Goal: Task Accomplishment & Management: Complete application form

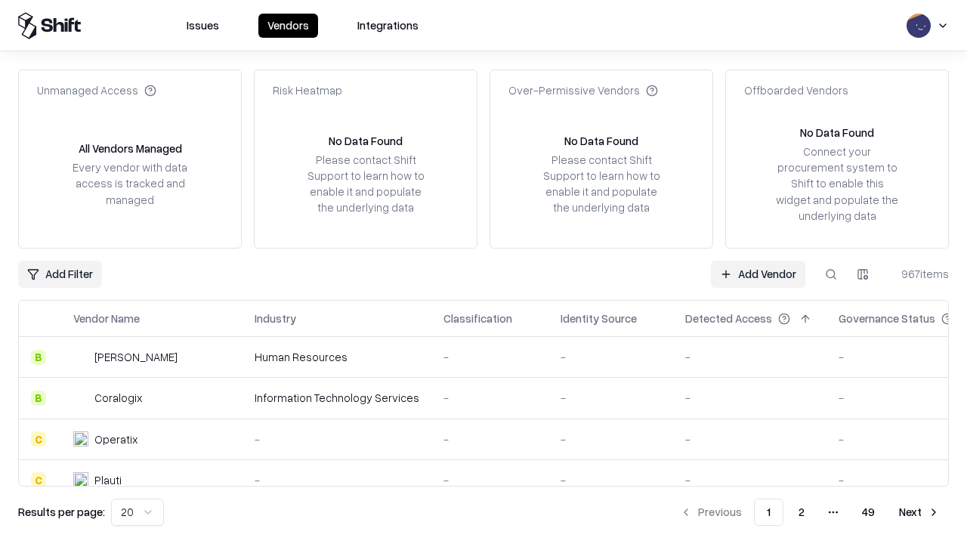
click at [758, 274] on link "Add Vendor" at bounding box center [758, 274] width 94 height 27
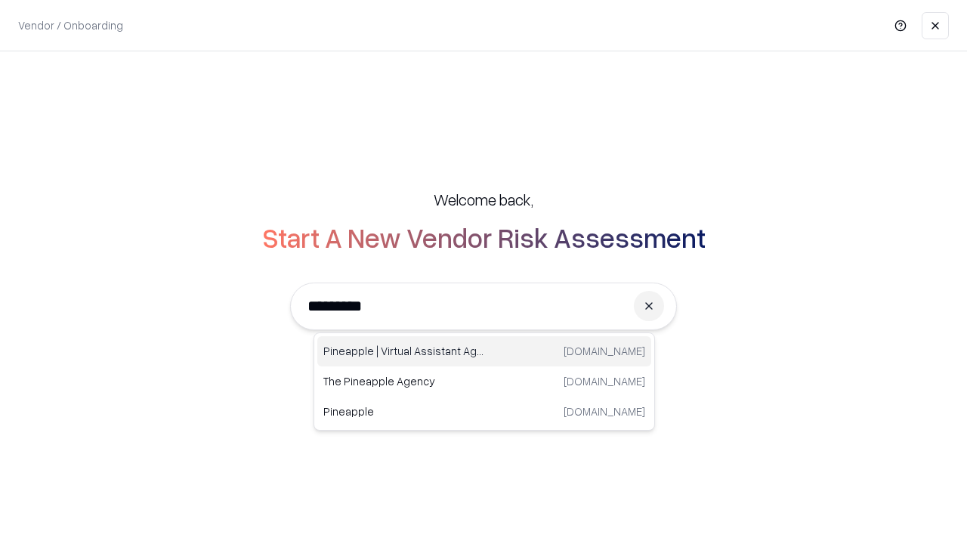
click at [484, 351] on div "Pineapple | Virtual Assistant Agency [DOMAIN_NAME]" at bounding box center [484, 351] width 334 height 30
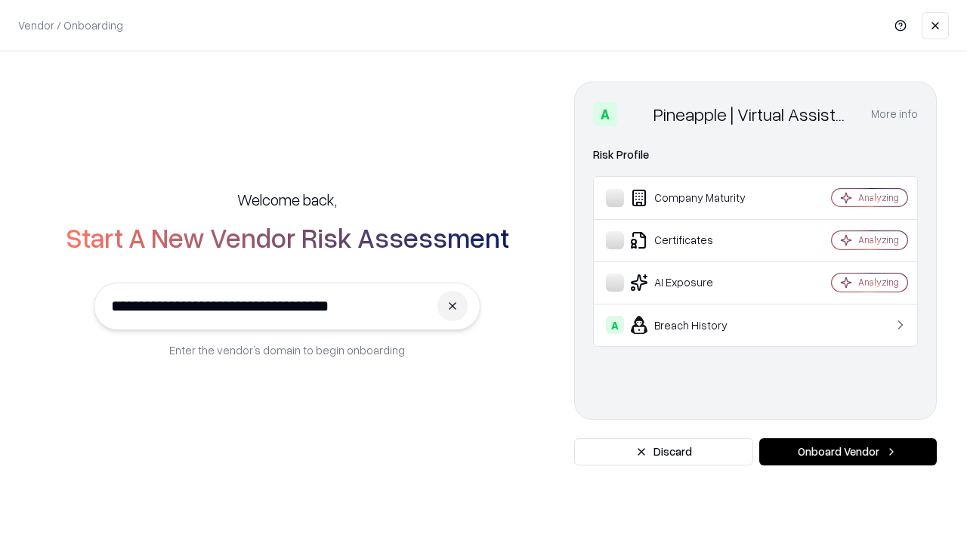
type input "**********"
click at [848, 452] on button "Onboard Vendor" at bounding box center [848, 451] width 178 height 27
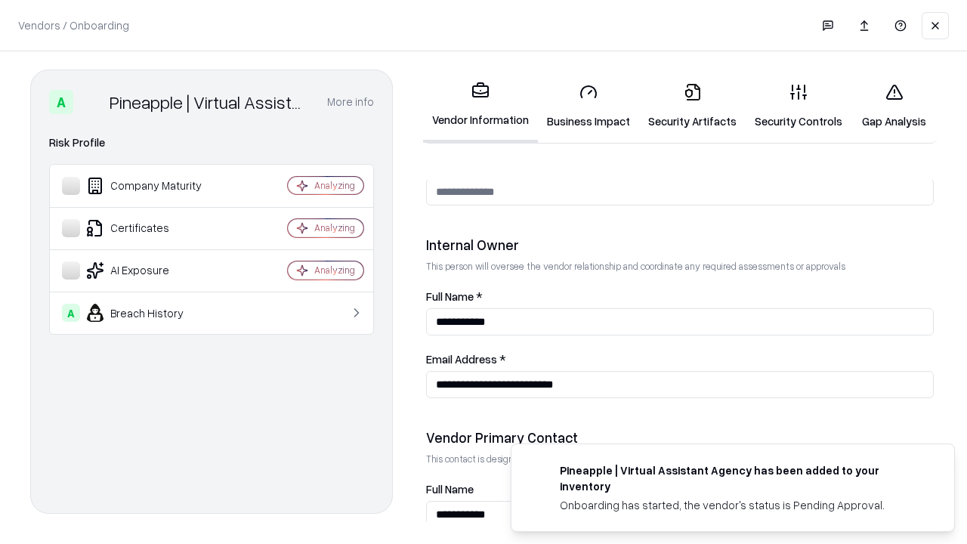
scroll to position [783, 0]
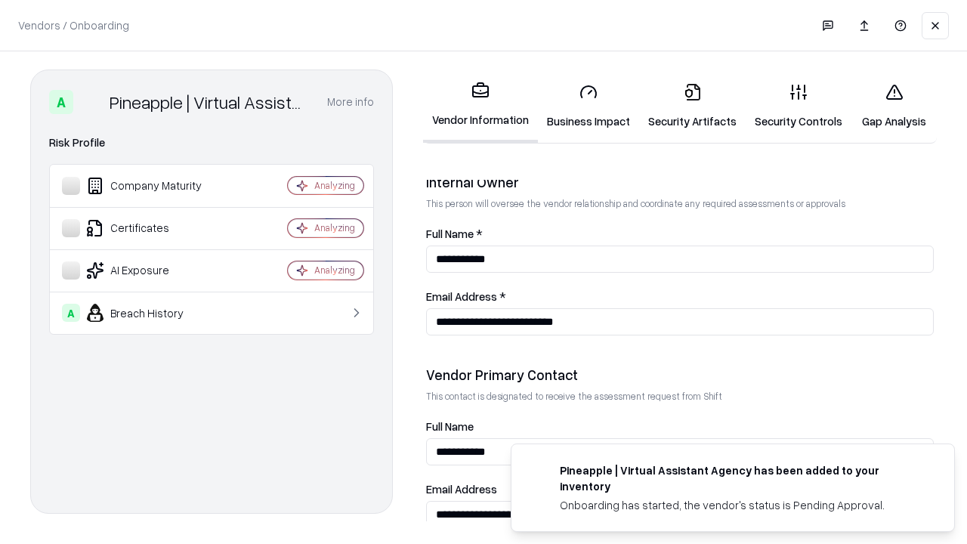
click at [692, 106] on link "Security Artifacts" at bounding box center [692, 106] width 107 height 70
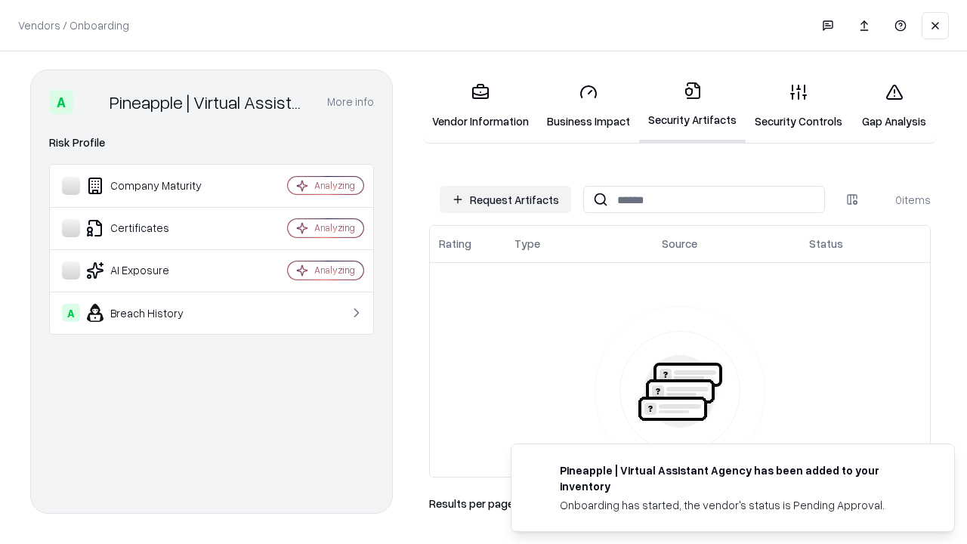
click at [505, 199] on button "Request Artifacts" at bounding box center [505, 199] width 131 height 27
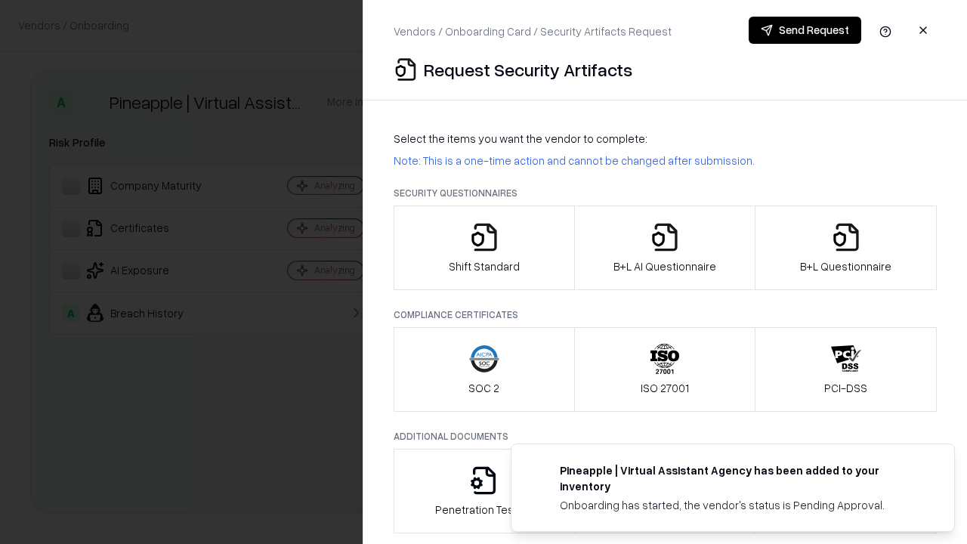
click at [845, 248] on icon "button" at bounding box center [846, 237] width 30 height 30
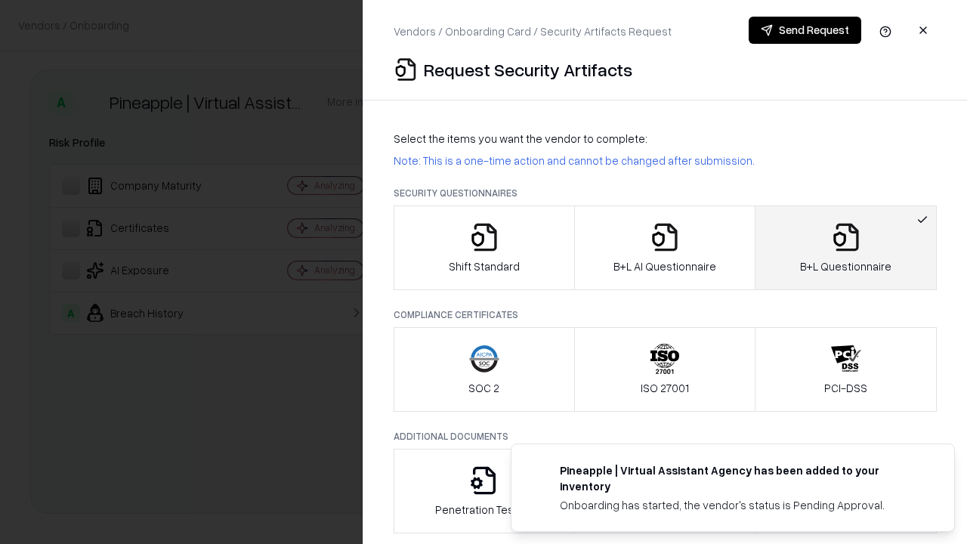
click at [664, 248] on icon "button" at bounding box center [665, 237] width 30 height 30
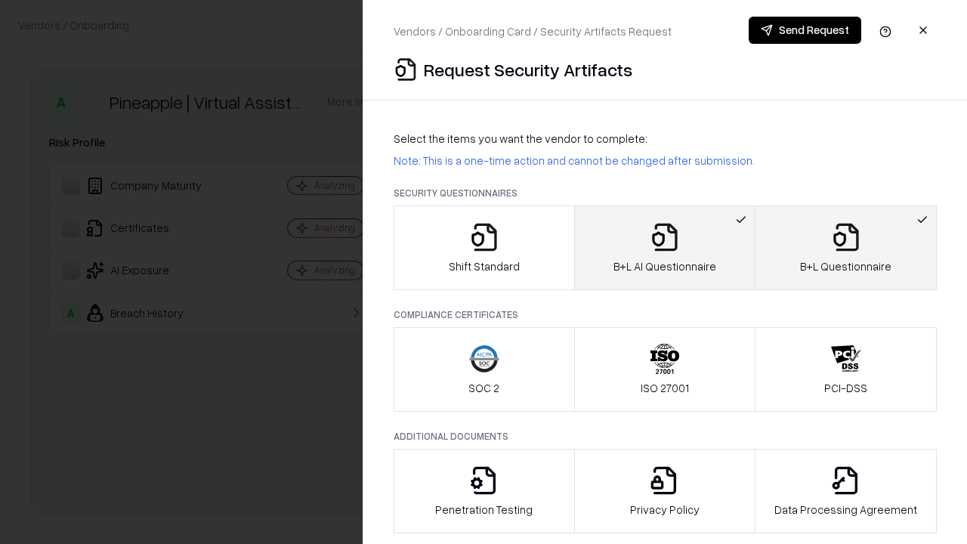
click at [805, 30] on button "Send Request" at bounding box center [805, 30] width 113 height 27
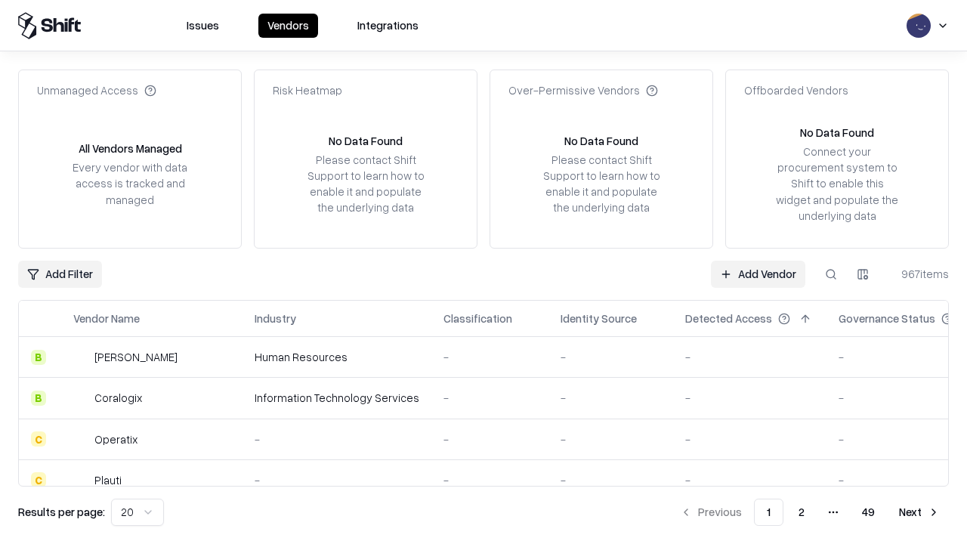
click at [831, 274] on button at bounding box center [830, 274] width 27 height 27
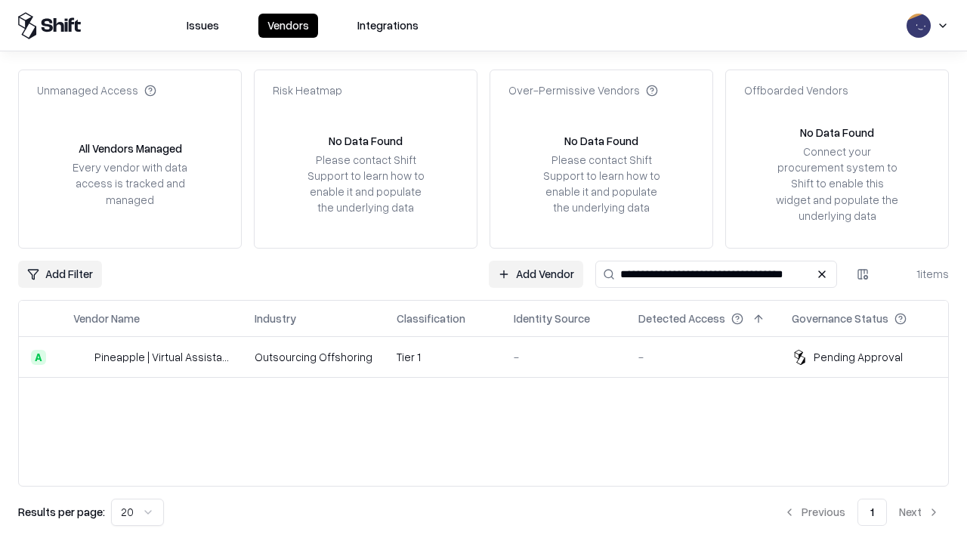
type input "**********"
click at [493, 357] on td "Tier 1" at bounding box center [443, 357] width 117 height 41
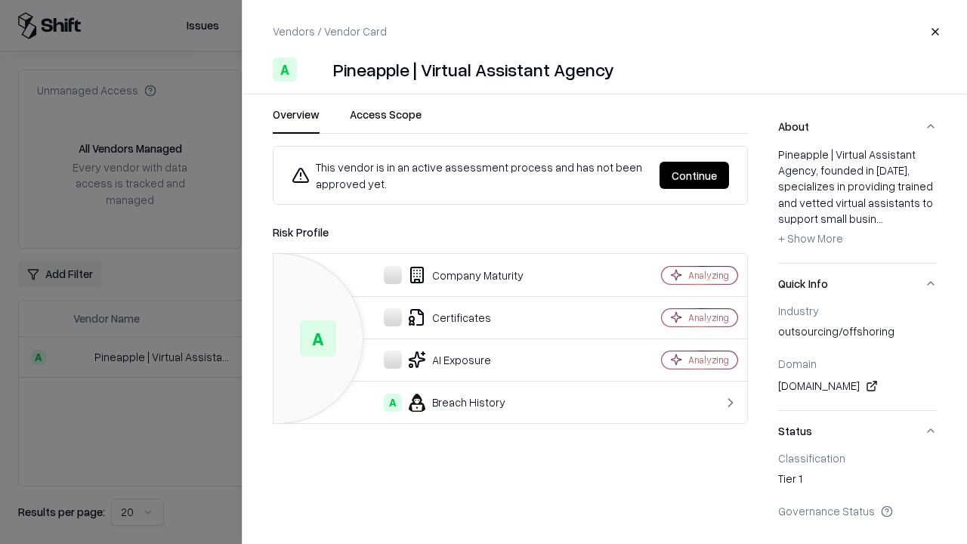
click at [694, 175] on button "Continue" at bounding box center [695, 175] width 70 height 27
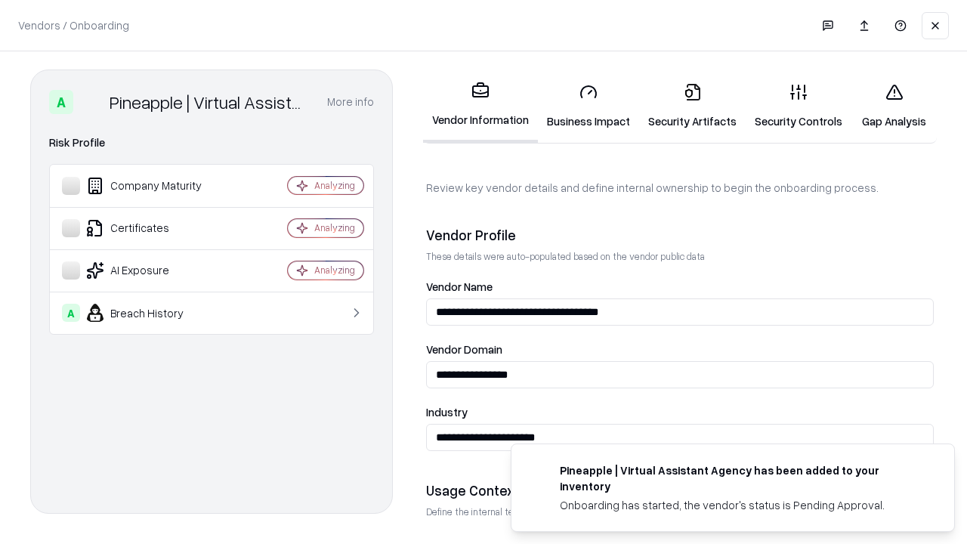
click at [692, 106] on link "Security Artifacts" at bounding box center [692, 106] width 107 height 70
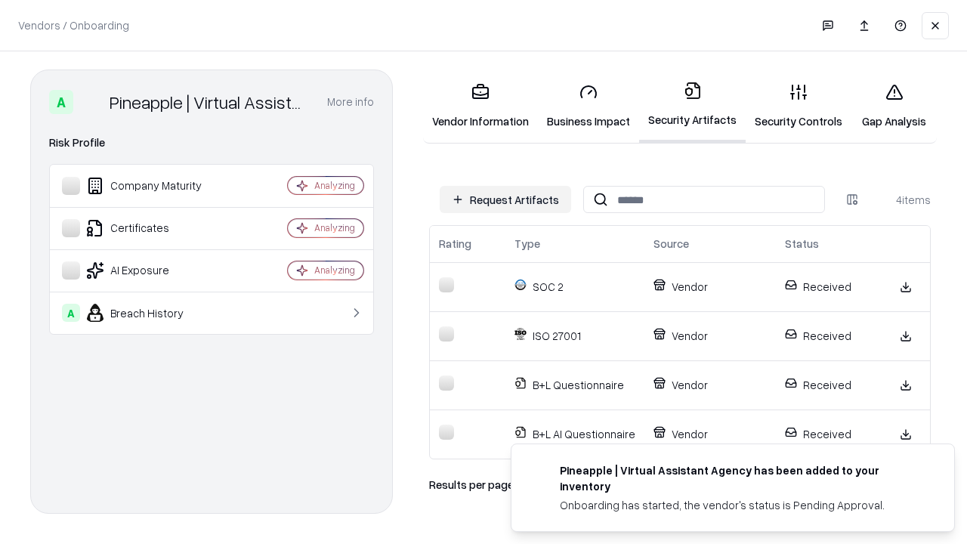
click at [894, 106] on link "Gap Analysis" at bounding box center [893, 106] width 85 height 70
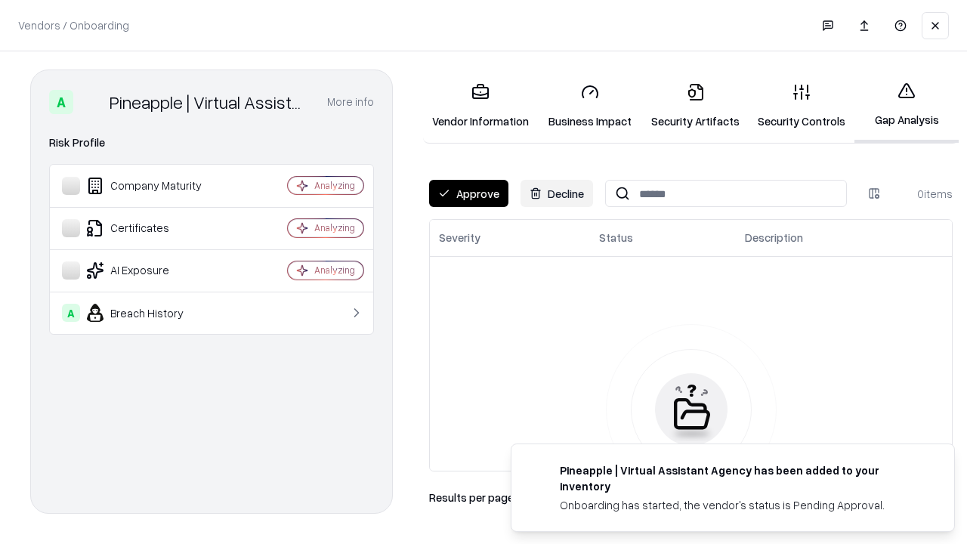
click at [468, 193] on button "Approve" at bounding box center [468, 193] width 79 height 27
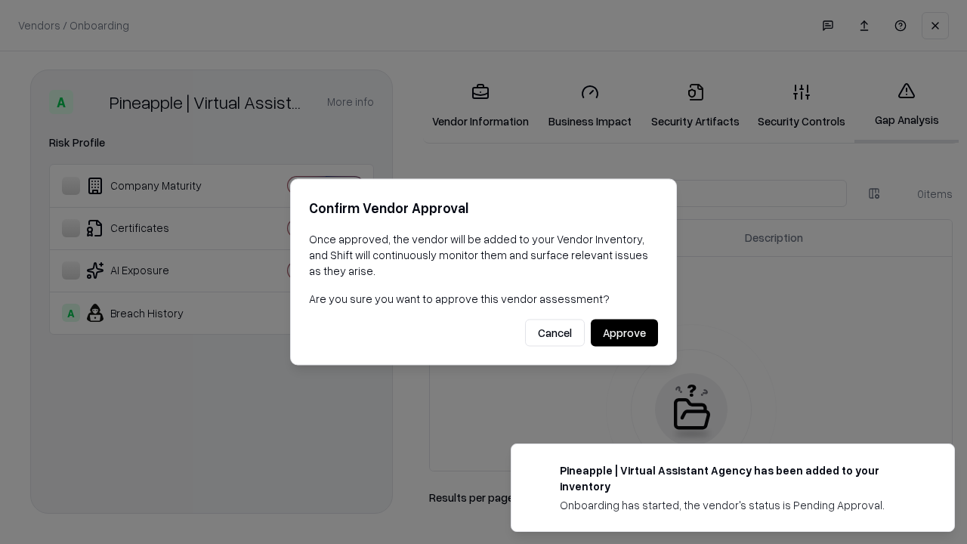
click at [624, 332] on button "Approve" at bounding box center [624, 333] width 67 height 27
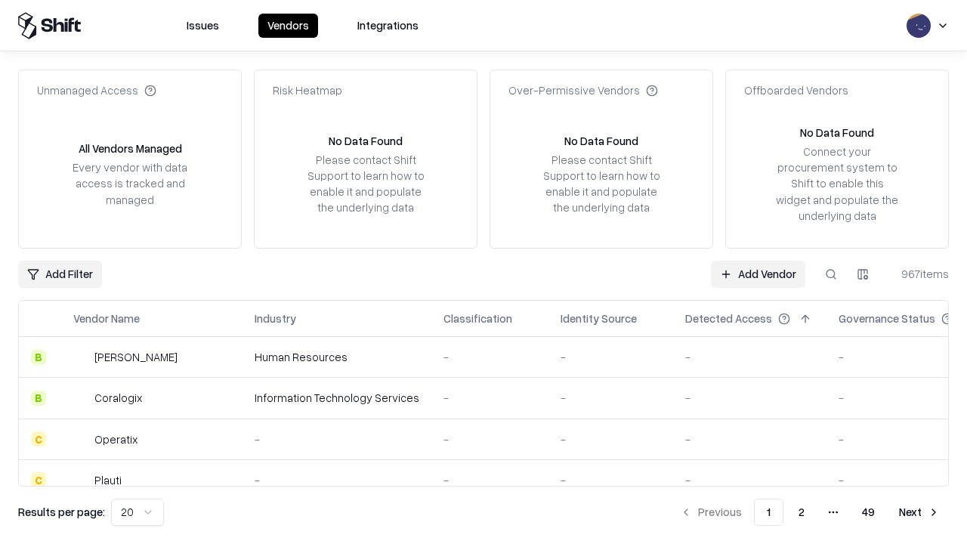
type input "**********"
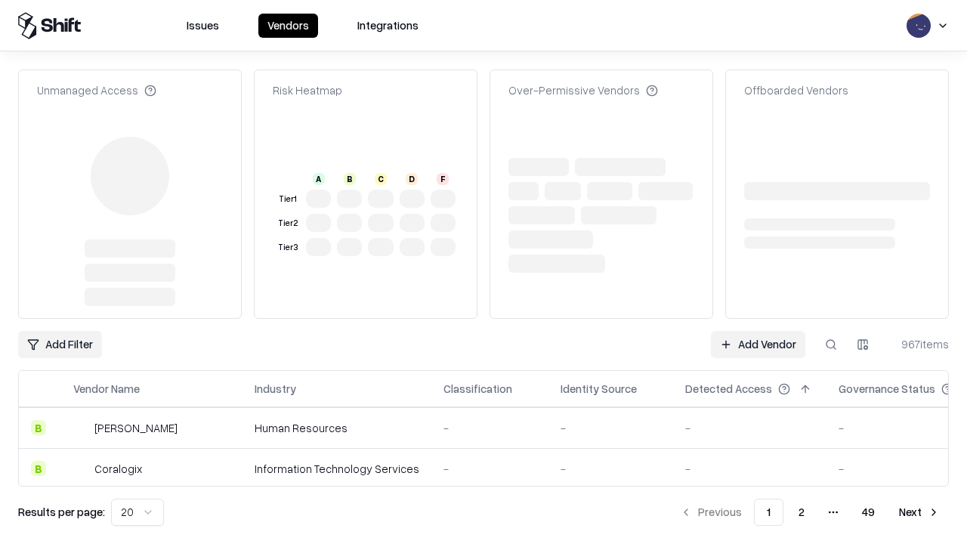
click at [758, 331] on link "Add Vendor" at bounding box center [758, 344] width 94 height 27
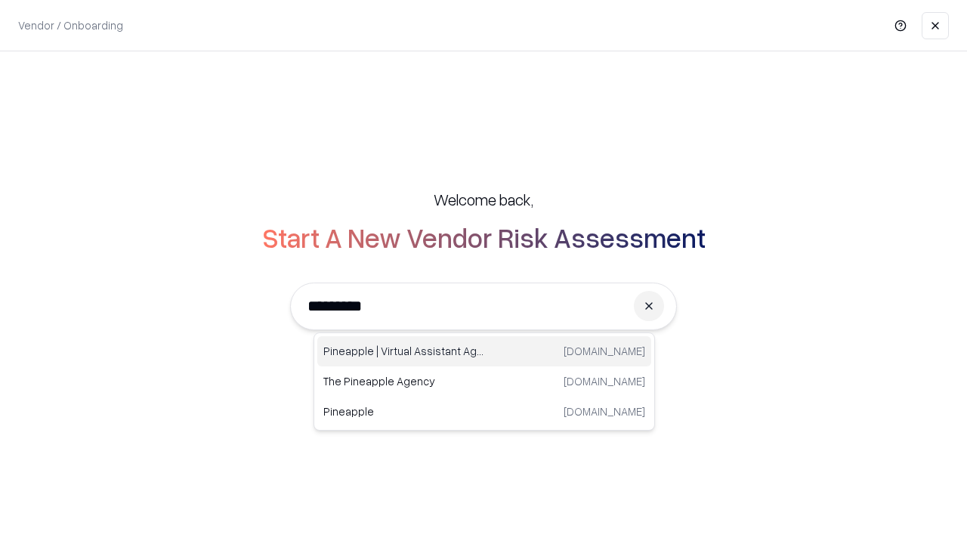
click at [484, 351] on div "Pineapple | Virtual Assistant Agency [DOMAIN_NAME]" at bounding box center [484, 351] width 334 height 30
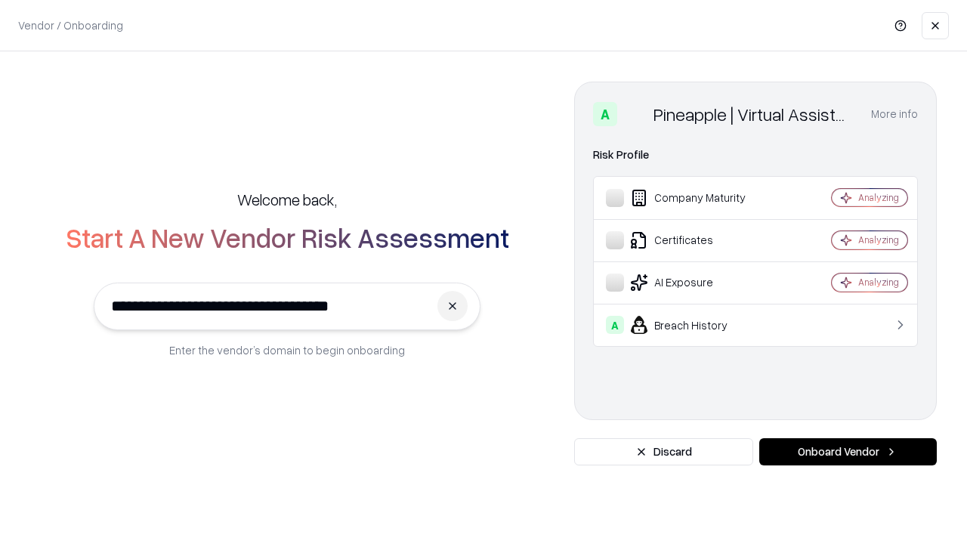
type input "**********"
click at [848, 452] on button "Onboard Vendor" at bounding box center [848, 451] width 178 height 27
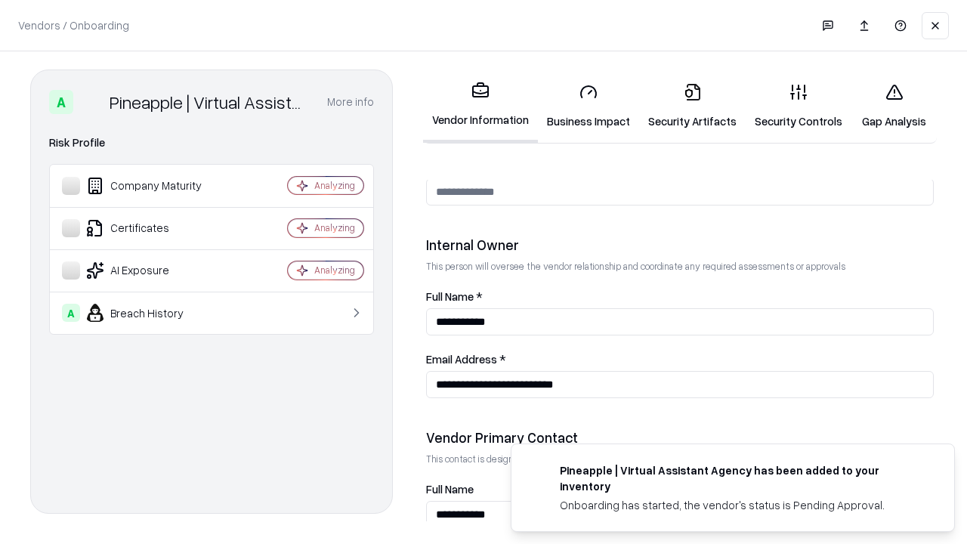
scroll to position [783, 0]
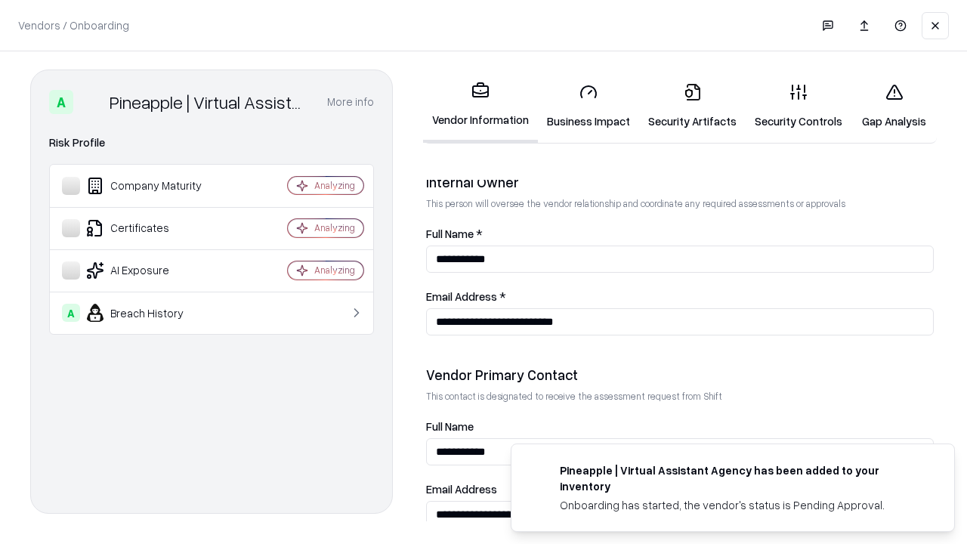
click at [894, 106] on link "Gap Analysis" at bounding box center [893, 106] width 85 height 70
